Goal: Information Seeking & Learning: Find specific fact

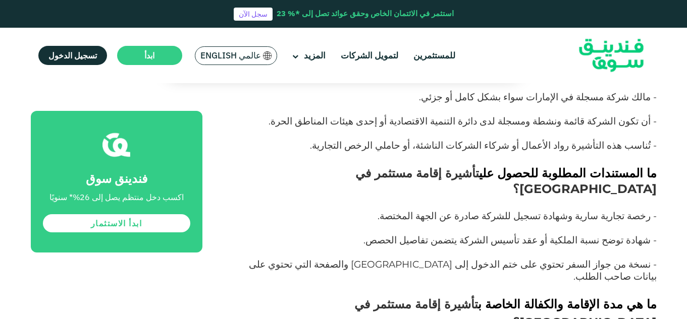
scroll to position [4685, 0]
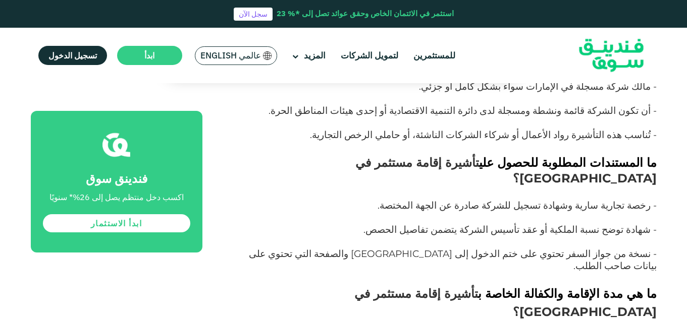
drag, startPoint x: 586, startPoint y: 189, endPoint x: 639, endPoint y: 196, distance: 52.9
drag, startPoint x: 652, startPoint y: 192, endPoint x: 585, endPoint y: 188, distance: 66.8
copy strong "تأشيرة الإقامة الذهبية"
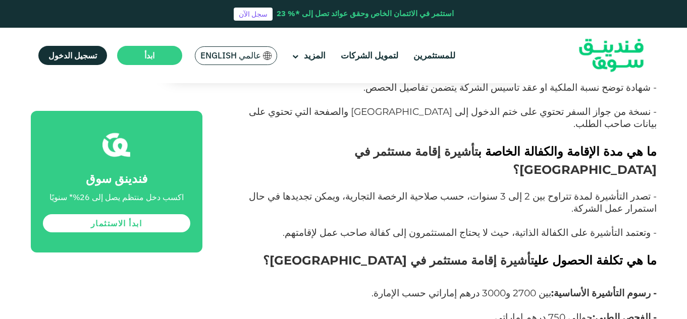
scroll to position [4836, 0]
